Goal: Find specific page/section: Find specific page/section

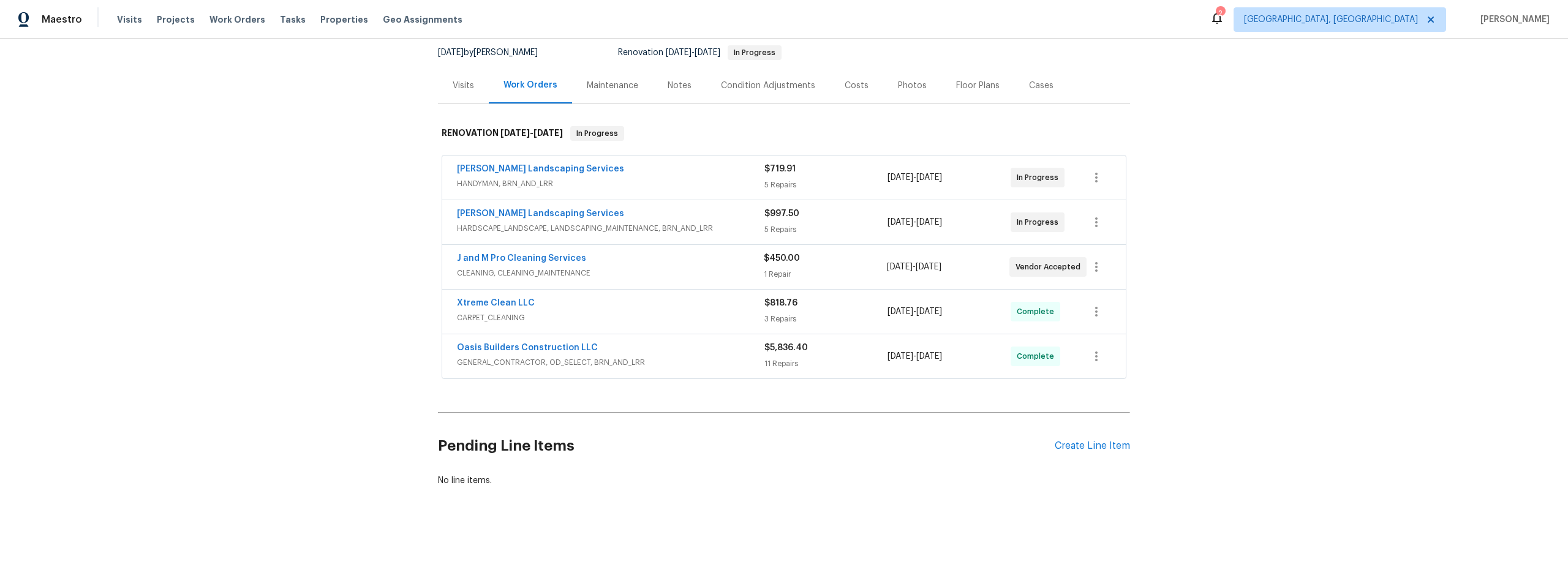
scroll to position [120, 0]
